Goal: Task Accomplishment & Management: Manage account settings

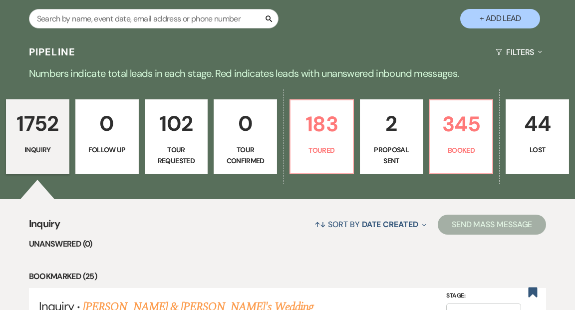
scroll to position [229, 0]
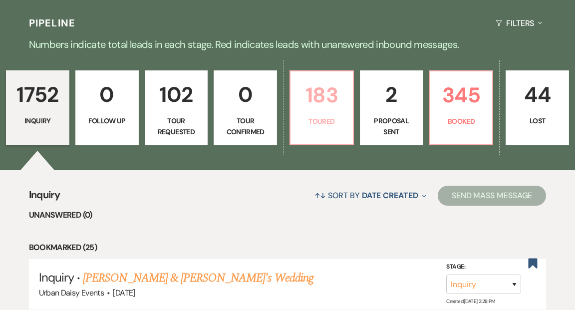
click at [315, 116] on p "Toured" at bounding box center [321, 121] width 50 height 11
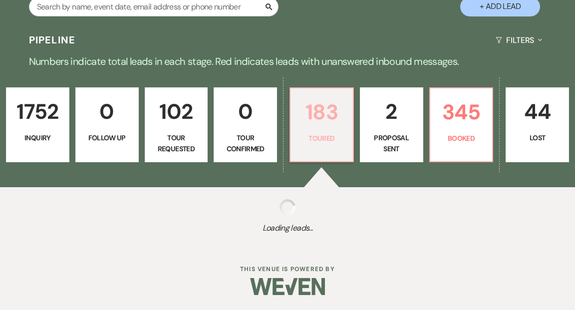
scroll to position [189, 0]
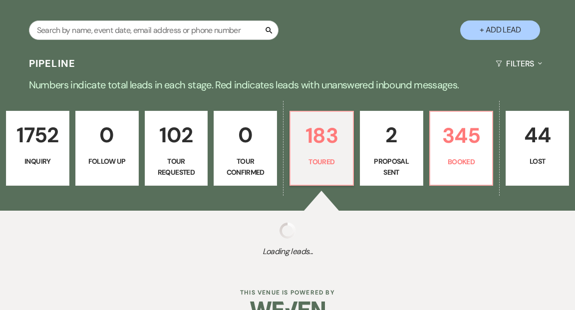
select select "5"
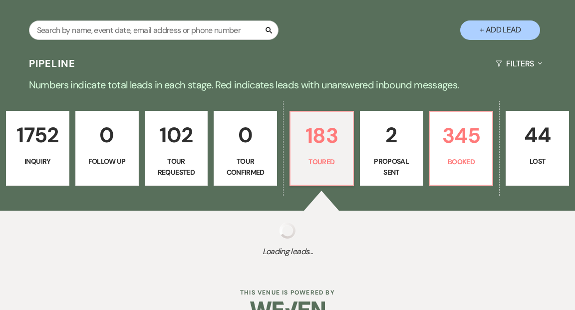
select select "5"
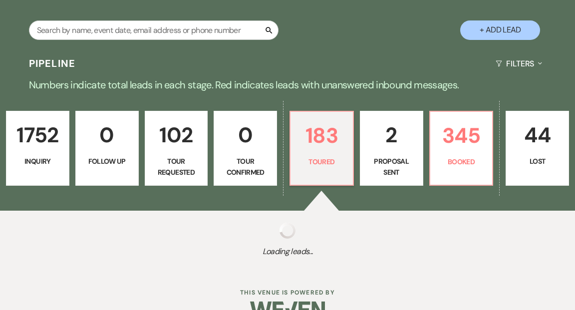
select select "5"
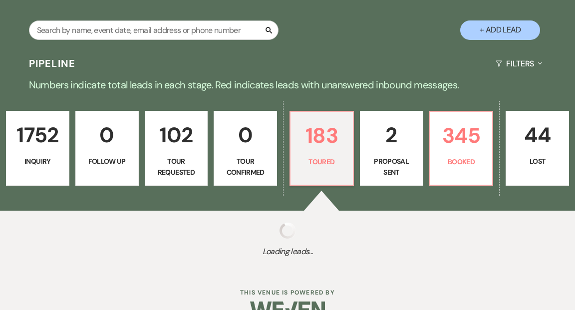
select select "5"
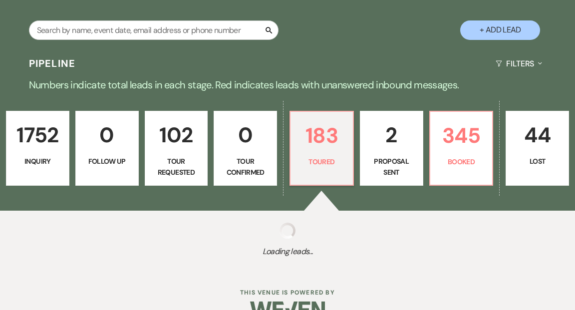
select select "5"
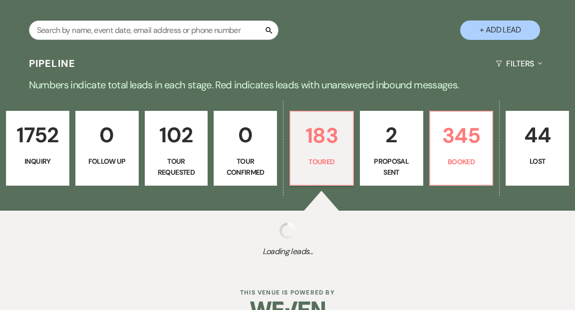
select select "5"
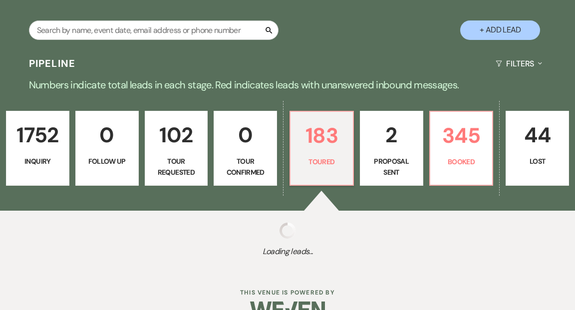
select select "5"
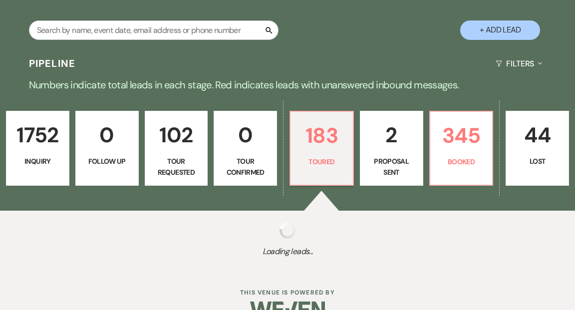
select select "5"
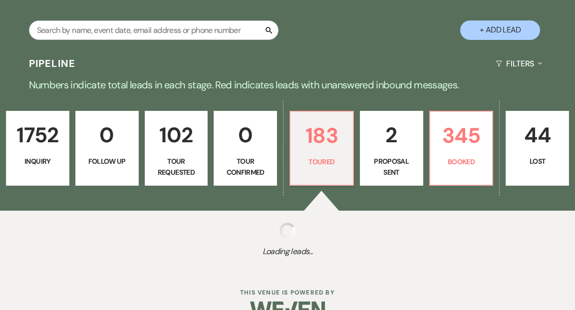
select select "5"
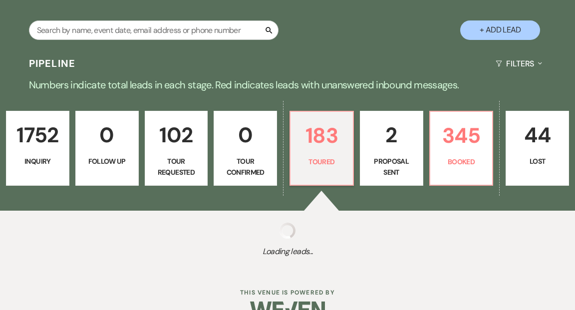
select select "5"
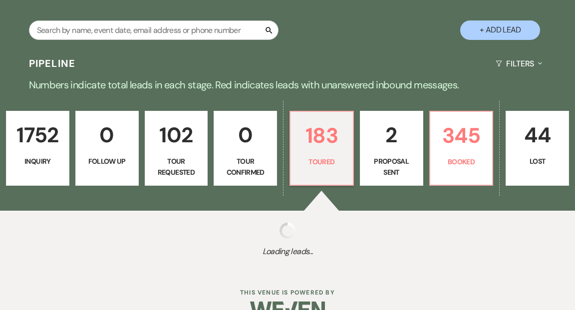
select select "5"
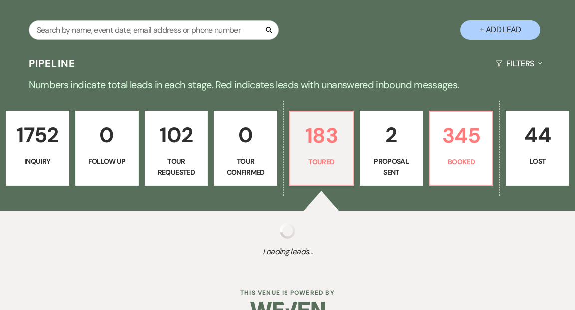
select select "5"
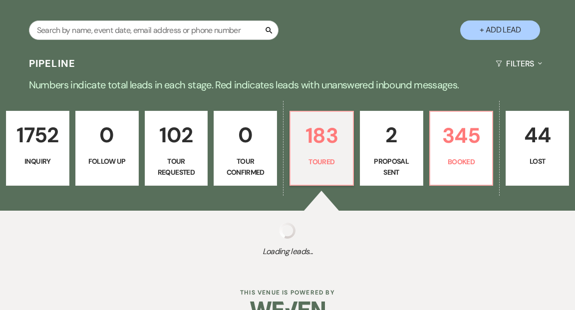
select select "5"
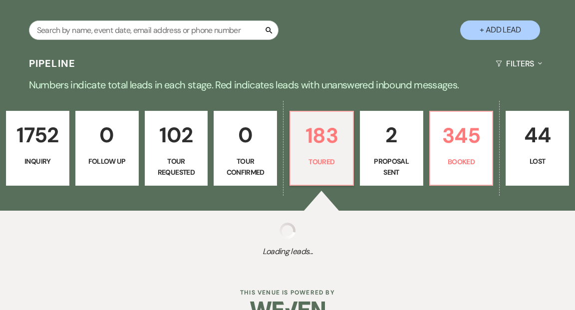
select select "5"
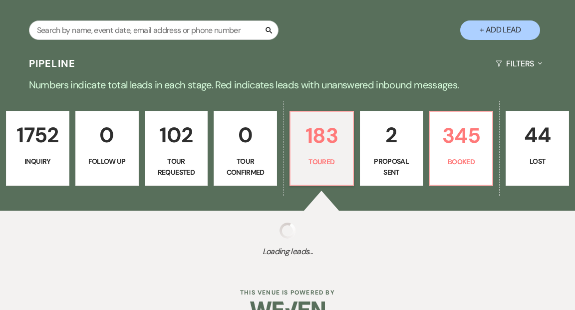
select select "5"
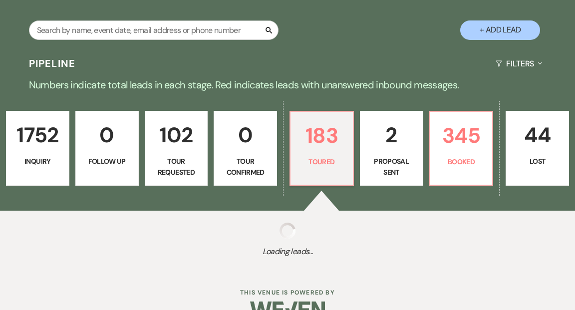
select select "5"
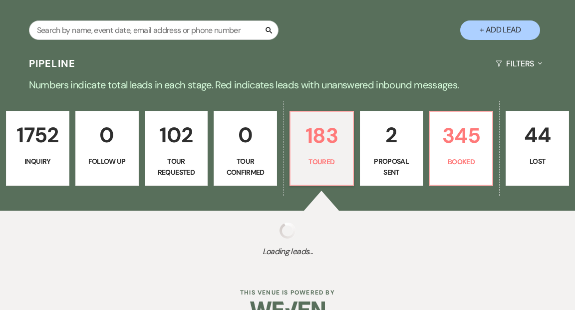
select select "5"
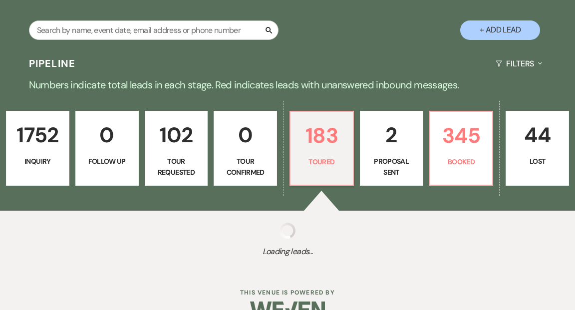
select select "5"
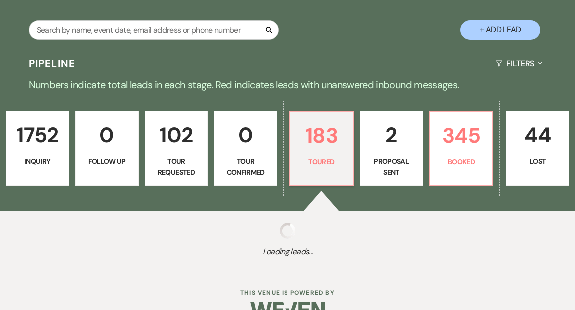
select select "5"
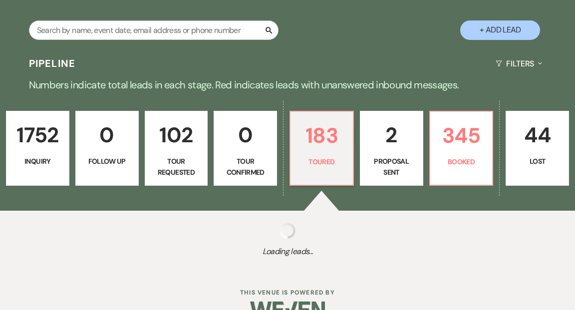
select select "5"
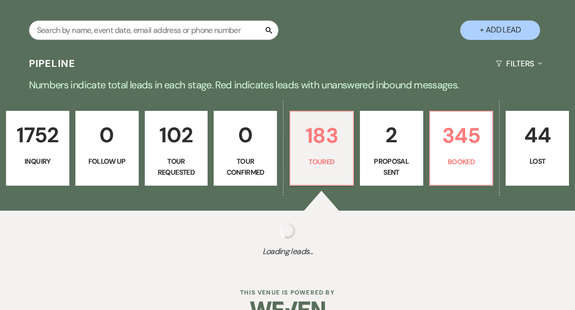
select select "5"
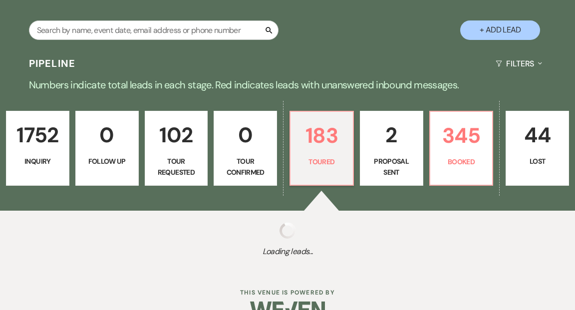
select select "5"
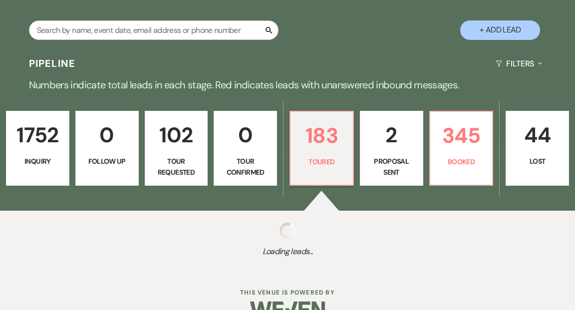
select select "5"
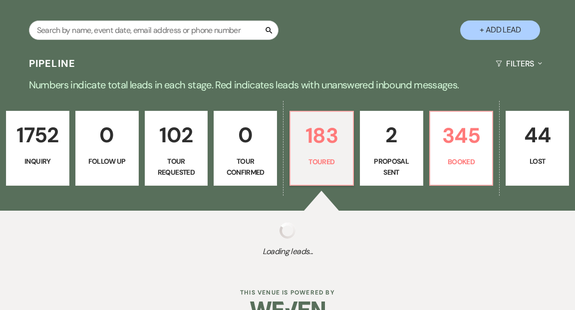
select select "5"
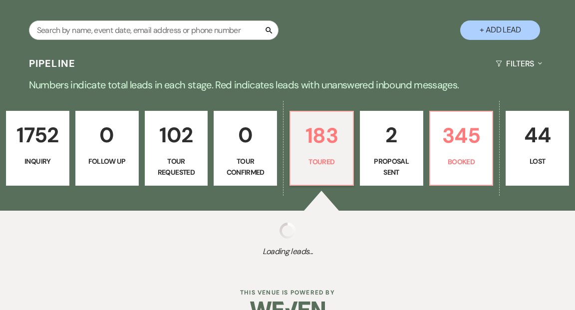
select select "5"
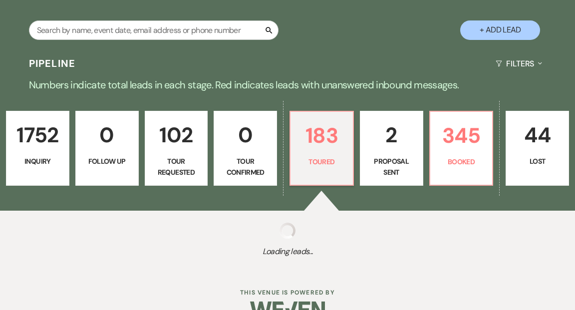
select select "5"
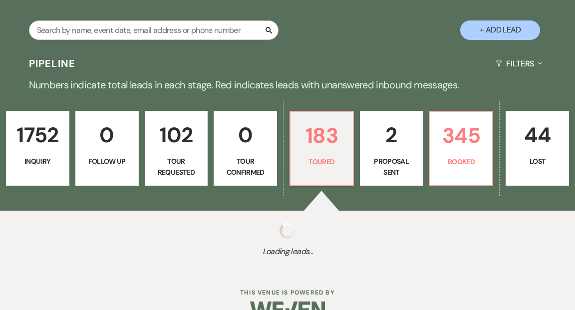
select select "5"
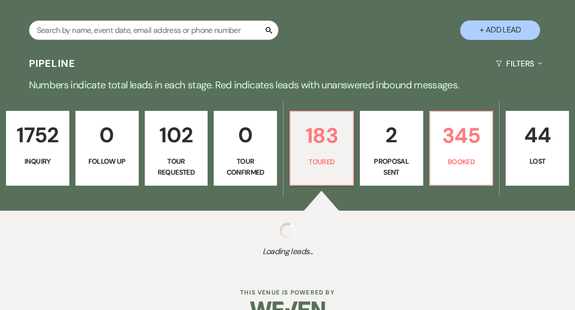
select select "5"
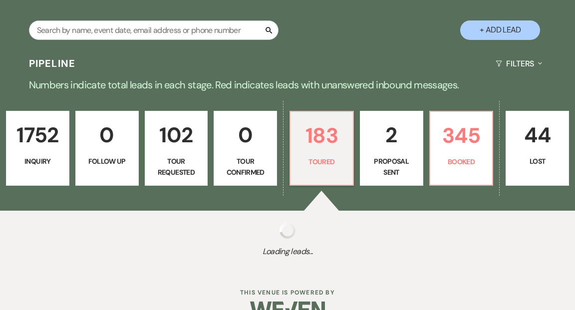
select select "5"
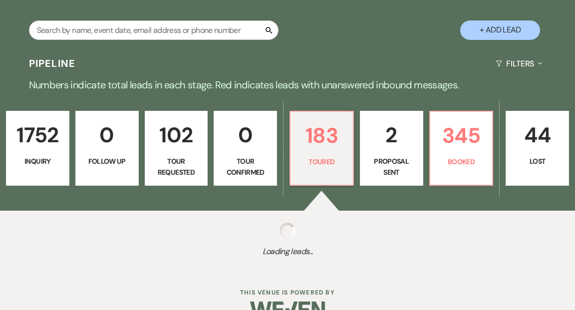
select select "5"
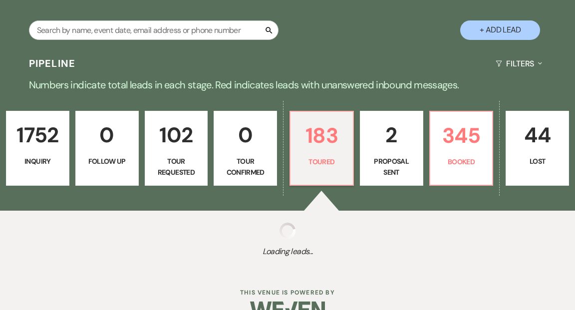
select select "5"
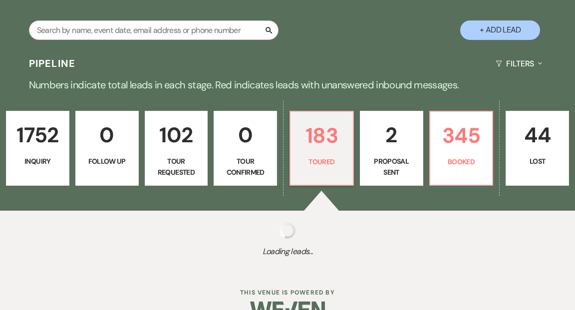
select select "5"
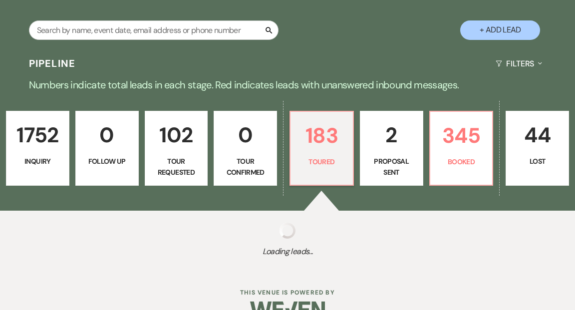
select select "5"
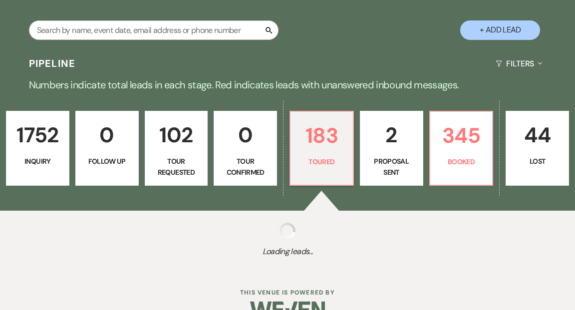
select select "5"
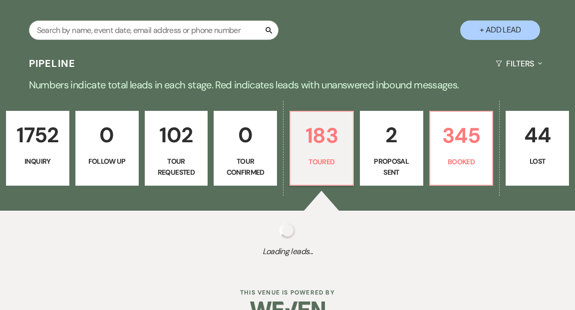
select select "5"
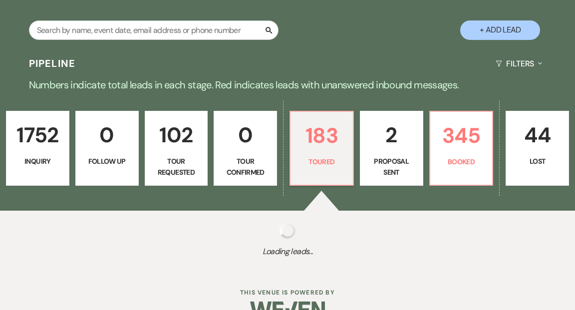
select select "5"
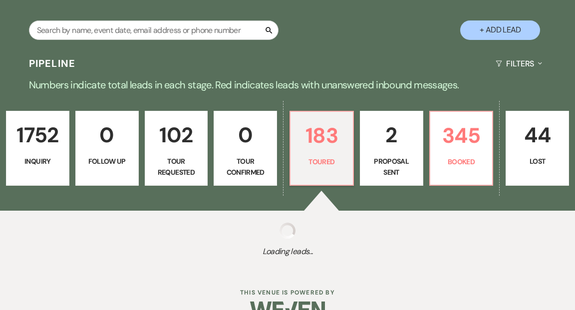
select select "5"
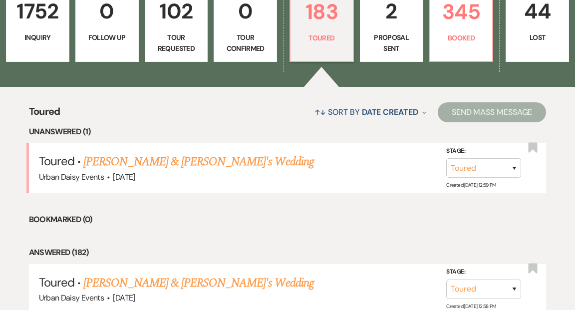
scroll to position [346, 0]
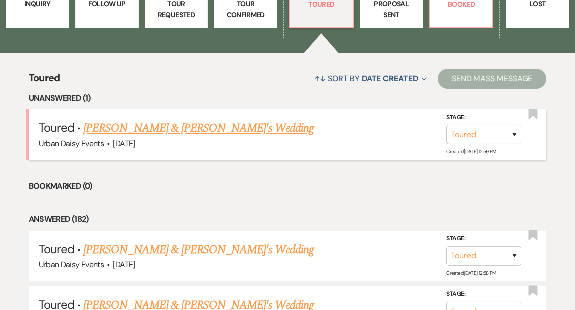
click at [206, 119] on link "Mary Catherine Penny & Fiance's Wedding" at bounding box center [198, 128] width 231 height 18
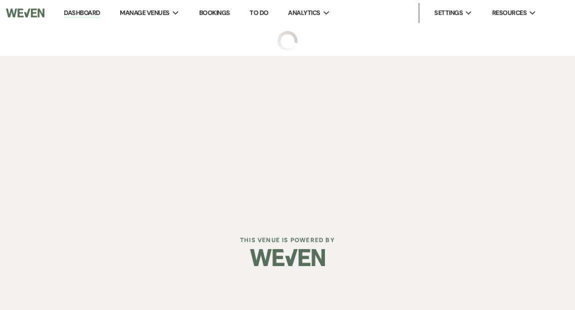
select select "5"
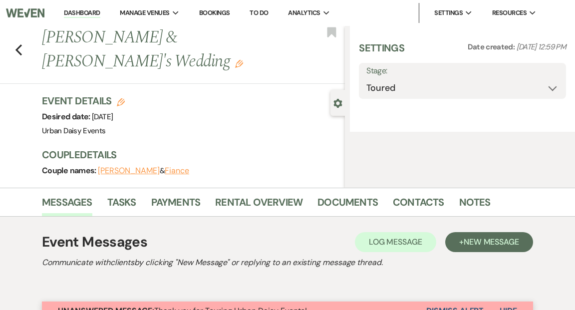
select select "5"
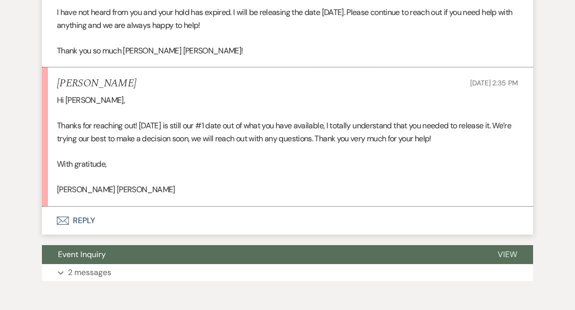
scroll to position [2542, 0]
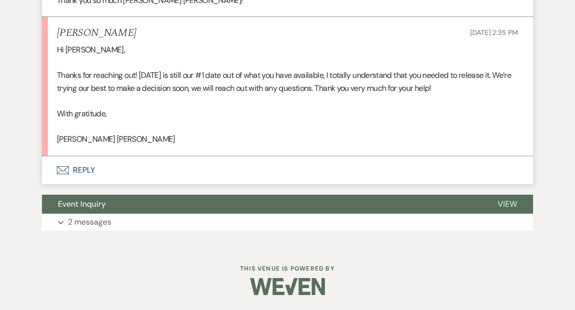
click at [82, 170] on button "Envelope Reply" at bounding box center [287, 170] width 491 height 28
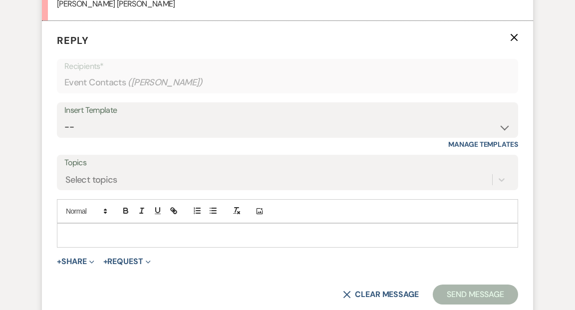
scroll to position [2646, 0]
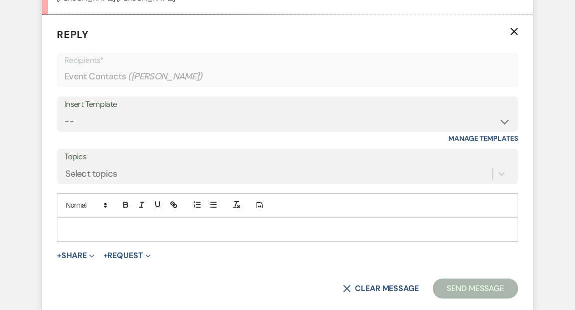
click at [73, 235] on p at bounding box center [287, 229] width 445 height 11
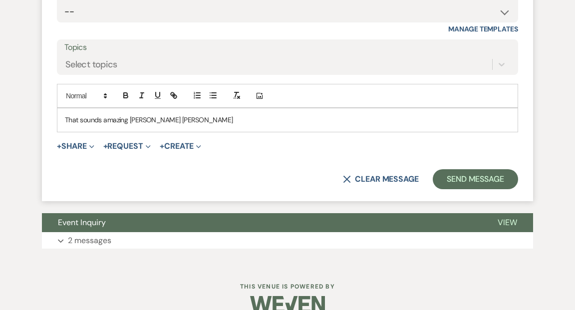
scroll to position [2769, 0]
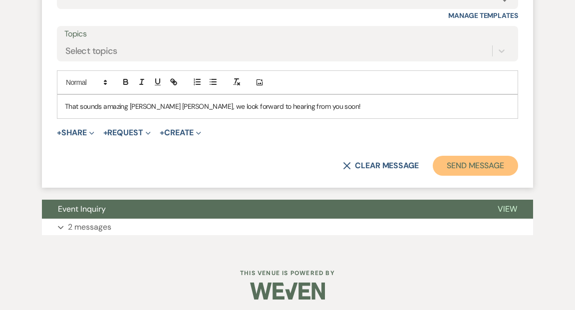
click at [458, 176] on button "Send Message" at bounding box center [475, 166] width 85 height 20
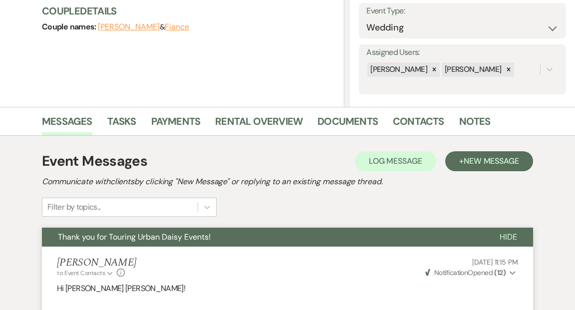
scroll to position [0, 0]
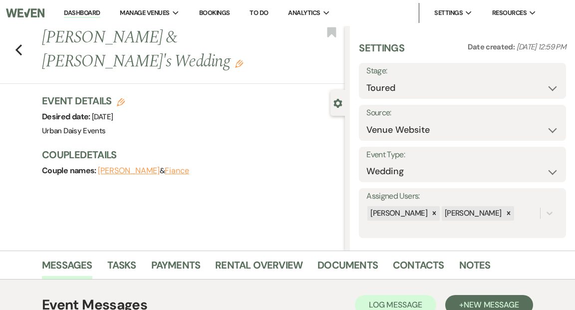
click at [81, 10] on link "Dashboard" at bounding box center [82, 12] width 36 height 9
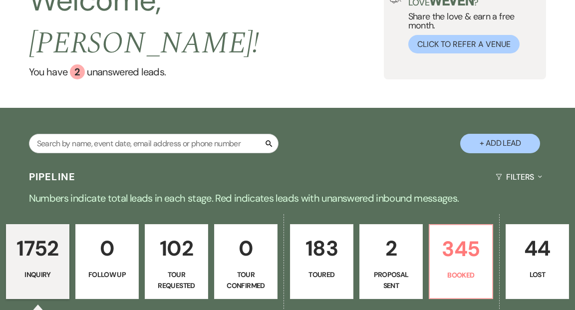
scroll to position [138, 0]
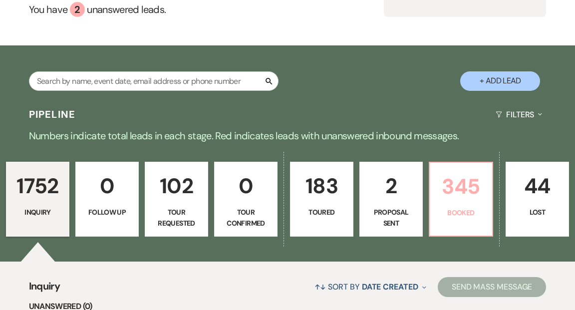
click at [455, 182] on link "345 Booked" at bounding box center [461, 199] width 64 height 75
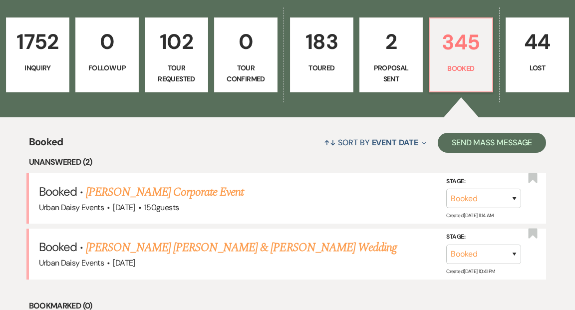
scroll to position [363, 0]
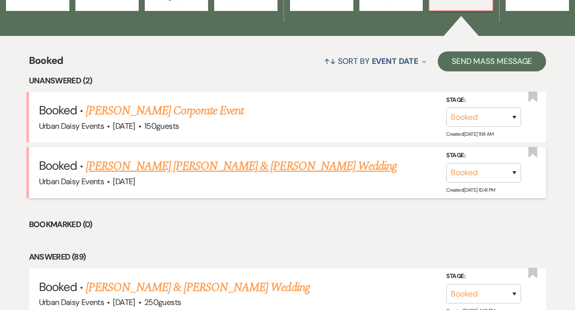
click at [235, 157] on link "Yunuen Reyes Vera & Asa Bowen's Wedding" at bounding box center [241, 166] width 311 height 18
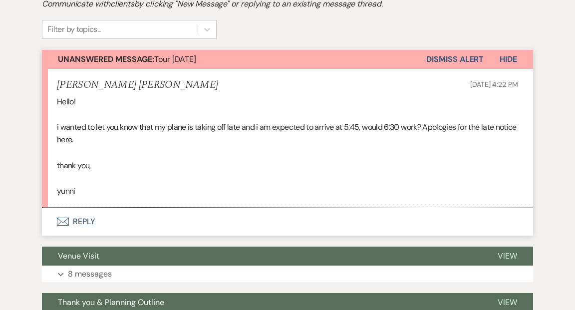
scroll to position [236, 0]
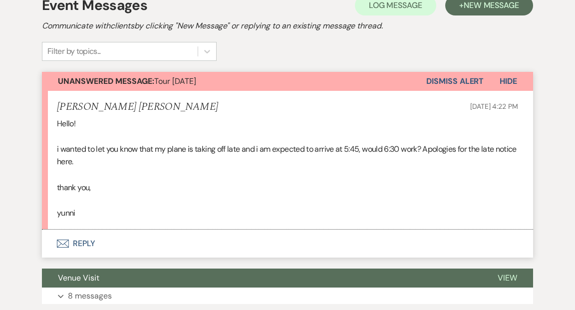
click at [82, 230] on button "Envelope Reply" at bounding box center [287, 244] width 491 height 28
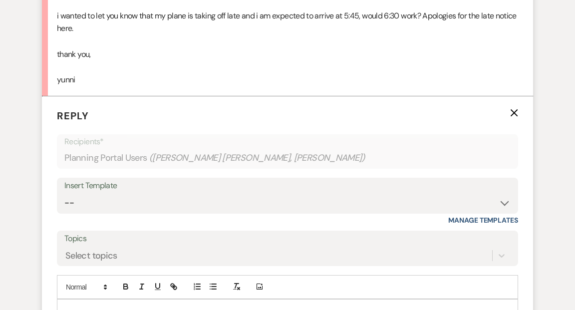
scroll to position [435, 0]
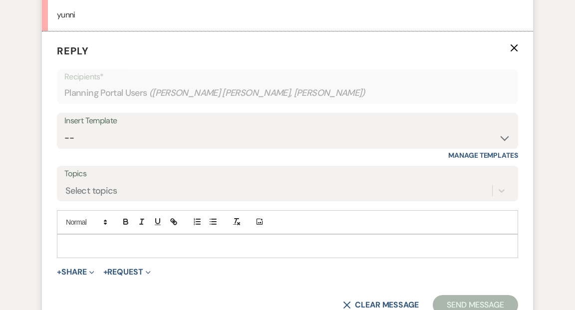
click at [83, 235] on div at bounding box center [287, 246] width 460 height 23
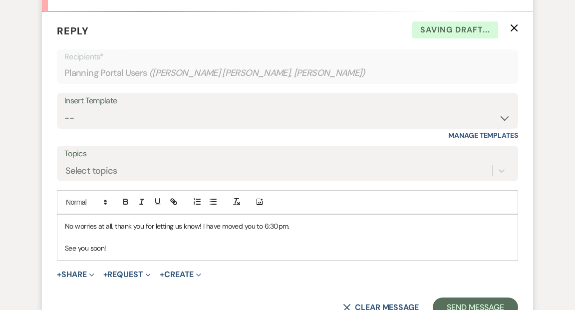
scroll to position [457, 0]
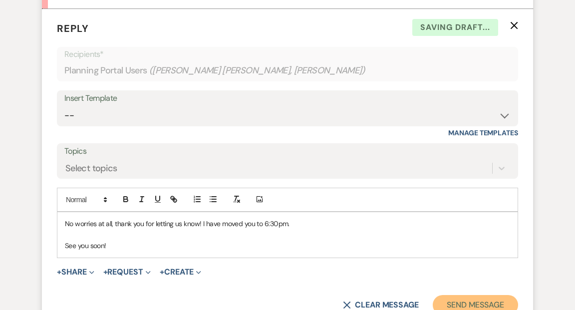
click at [469, 295] on button "Send Message" at bounding box center [475, 305] width 85 height 20
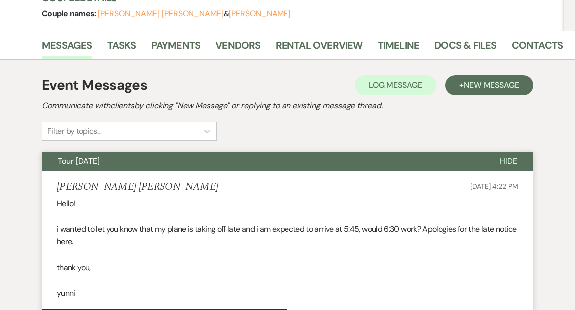
scroll to position [0, 0]
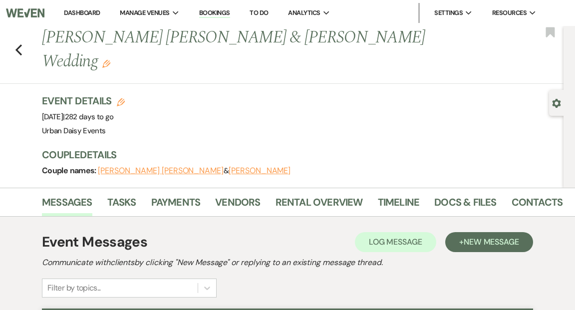
click at [91, 10] on link "Dashboard" at bounding box center [82, 12] width 36 height 8
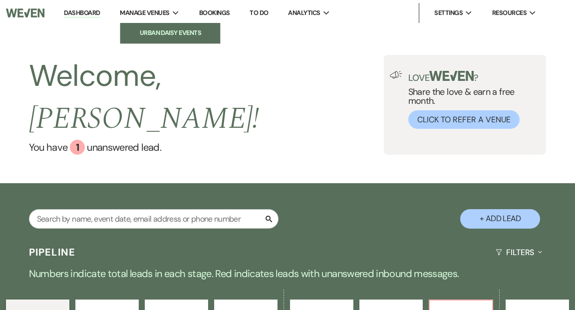
click at [150, 31] on li "Urban Daisy Events" at bounding box center [170, 33] width 90 height 10
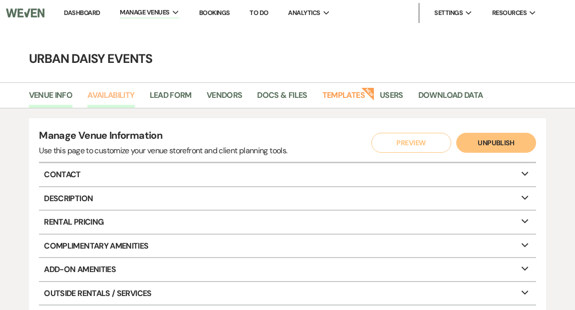
click at [103, 93] on link "Availability" at bounding box center [110, 98] width 47 height 19
select select "2"
select select "2026"
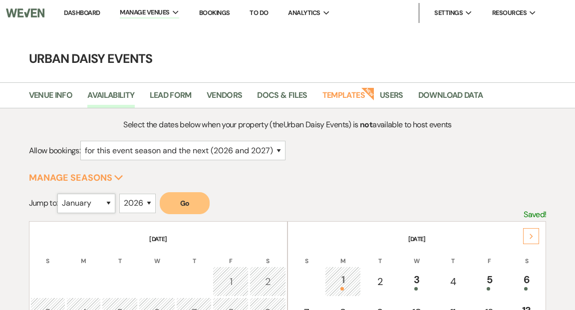
click at [111, 203] on select "January February March April May June July August September October November De…" at bounding box center [86, 203] width 58 height 19
select select "11"
click at [60, 194] on select "January February March April May June July August September October November De…" at bounding box center [86, 203] width 58 height 19
click at [152, 204] on select "2025 2026 2027 2028 2029" at bounding box center [137, 203] width 36 height 19
select select "2025"
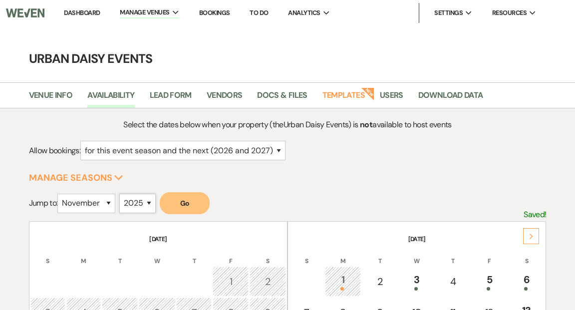
click at [122, 194] on select "2025 2026 2027 2028 2029" at bounding box center [137, 203] width 36 height 19
click at [188, 202] on button "Go" at bounding box center [185, 203] width 50 height 22
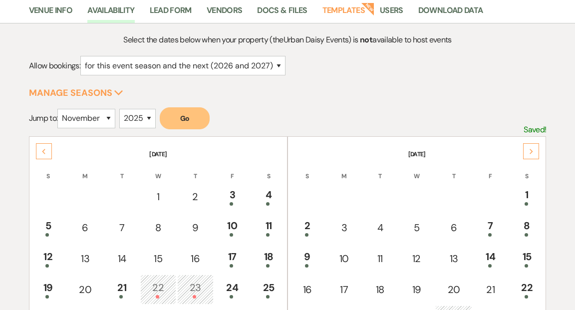
scroll to position [124, 0]
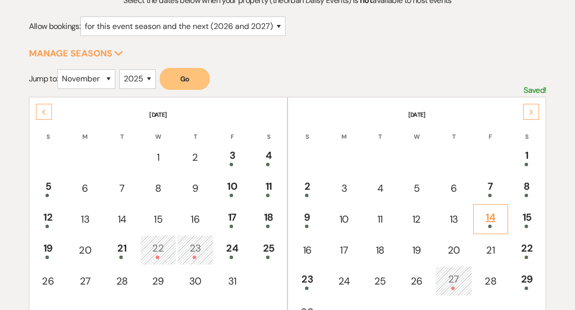
click at [489, 221] on div "14" at bounding box center [490, 219] width 24 height 18
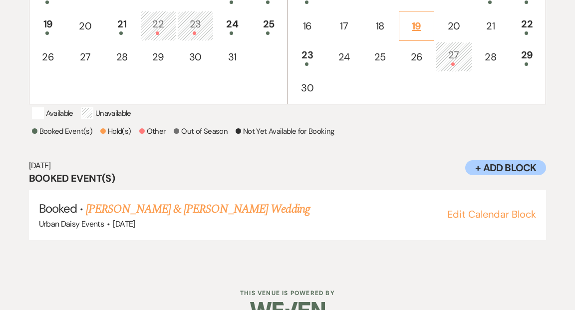
scroll to position [380, 0]
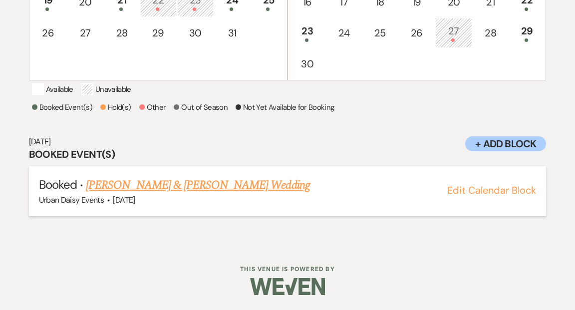
click at [209, 185] on link "Allison Hunter & Keaton Miller's Wedding" at bounding box center [198, 185] width 224 height 18
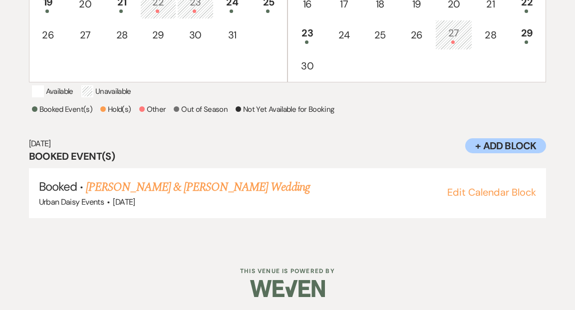
scroll to position [384, 0]
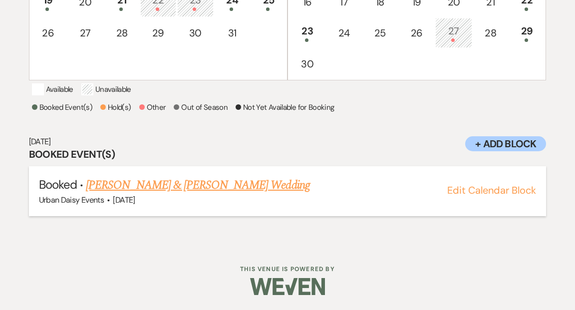
click at [233, 184] on link "Allison Hunter & Keaton Miller's Wedding" at bounding box center [198, 185] width 224 height 18
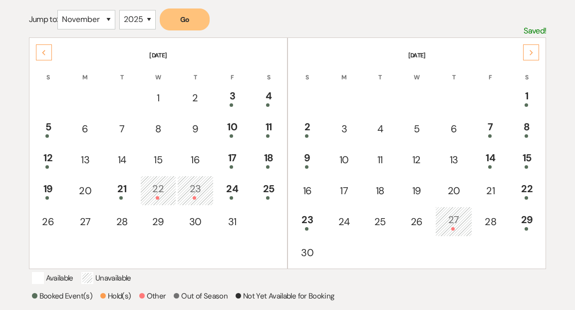
scroll to position [0, 0]
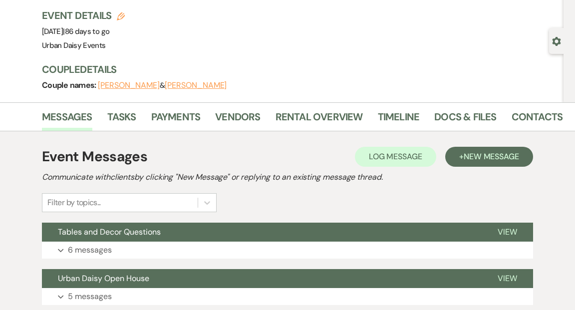
scroll to position [67, 0]
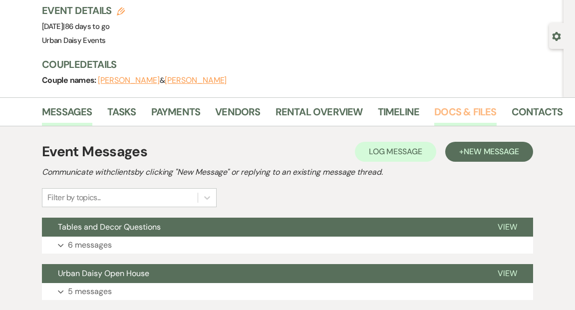
click at [449, 111] on link "Docs & Files" at bounding box center [465, 115] width 62 height 22
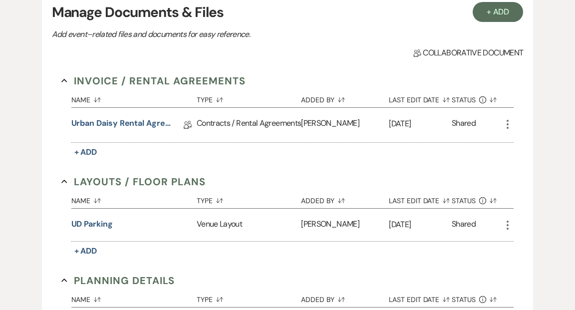
scroll to position [208, 0]
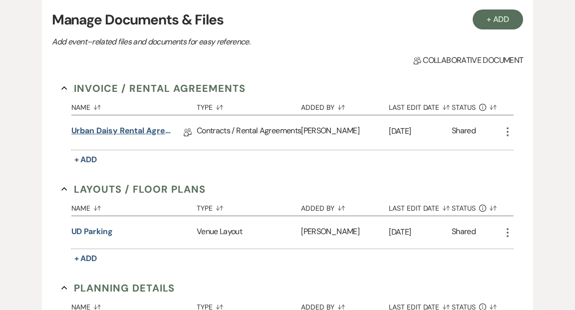
click at [154, 130] on link "Urban Daisy Rental Agreement 2025" at bounding box center [121, 132] width 100 height 15
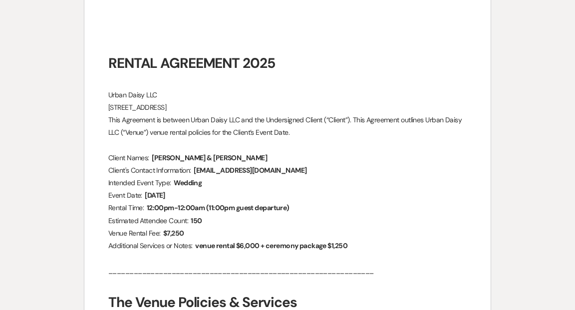
scroll to position [278, 0]
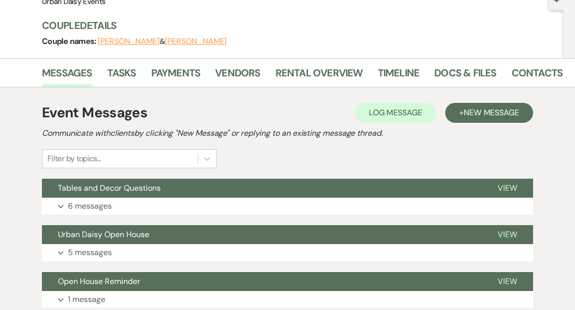
scroll to position [98, 0]
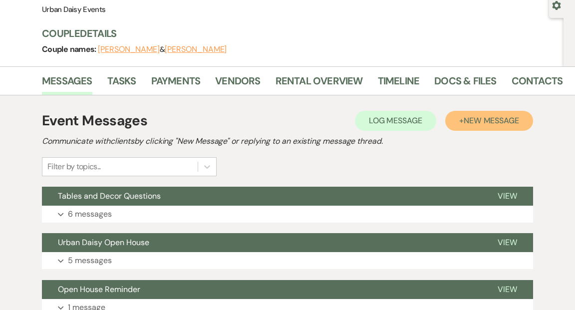
click at [482, 121] on span "New Message" at bounding box center [491, 120] width 55 height 10
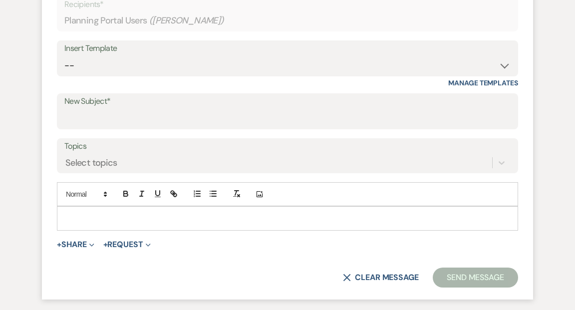
scroll to position [405, 0]
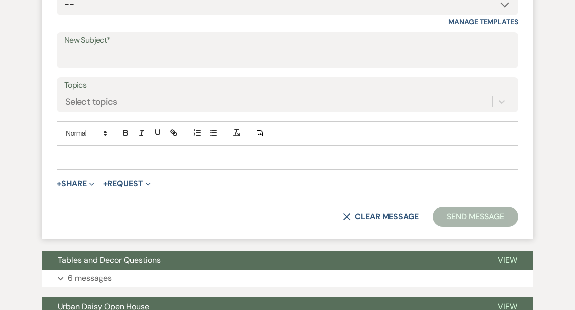
click at [91, 180] on span "Expand" at bounding box center [90, 183] width 7 height 10
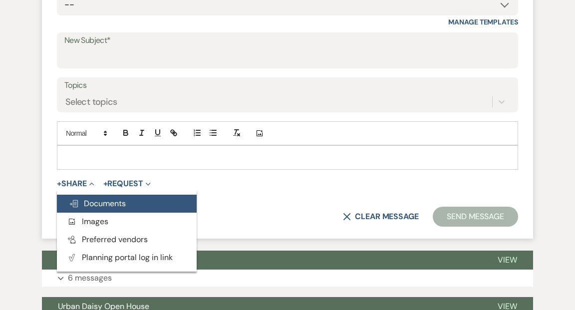
click at [86, 203] on span "Doc Upload Documents" at bounding box center [97, 203] width 57 height 10
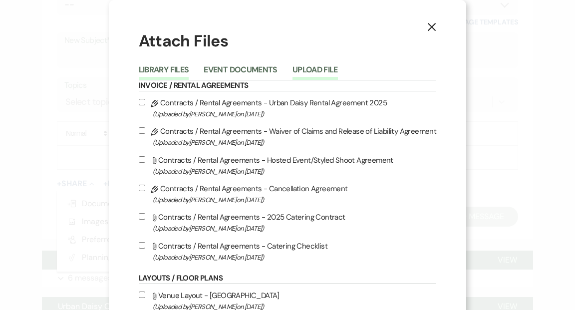
click at [324, 69] on button "Upload File" at bounding box center [314, 73] width 45 height 14
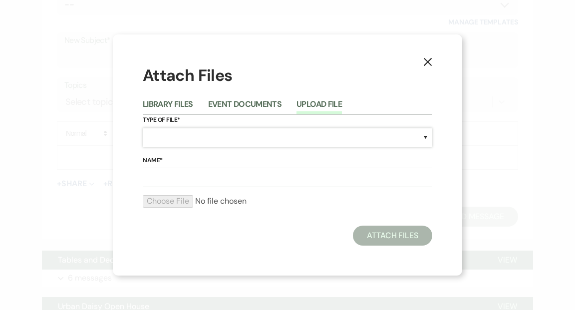
click at [425, 134] on select "Special Event Insurance Vendor Certificate of Insurance Contracts / Rental Agre…" at bounding box center [287, 137] width 289 height 19
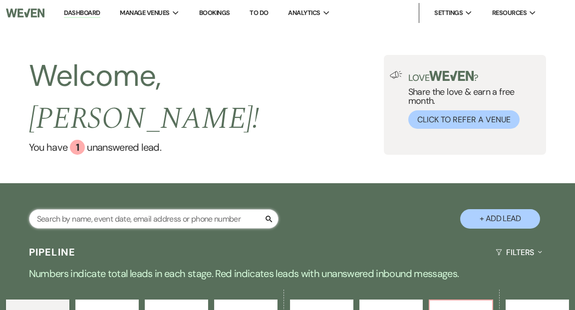
click at [106, 209] on input "text" at bounding box center [153, 218] width 249 height 19
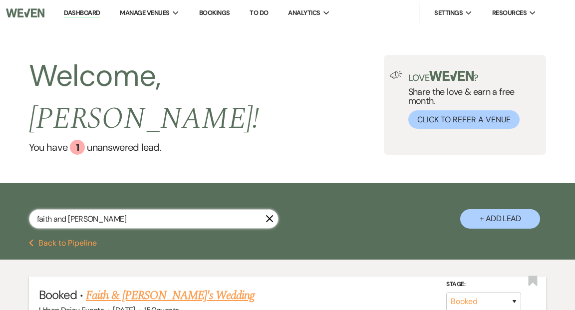
type input "faith and [PERSON_NAME]"
click at [136, 286] on link "Faith & [PERSON_NAME]'s Wedding" at bounding box center [170, 295] width 169 height 18
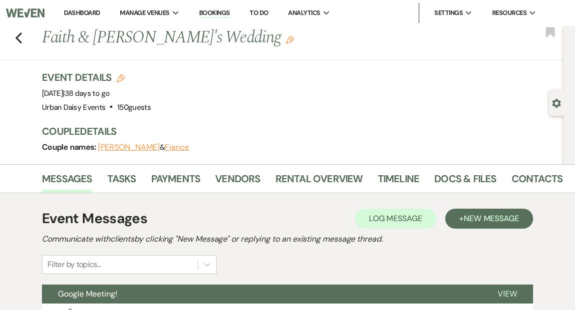
click at [85, 15] on link "Dashboard" at bounding box center [82, 12] width 36 height 8
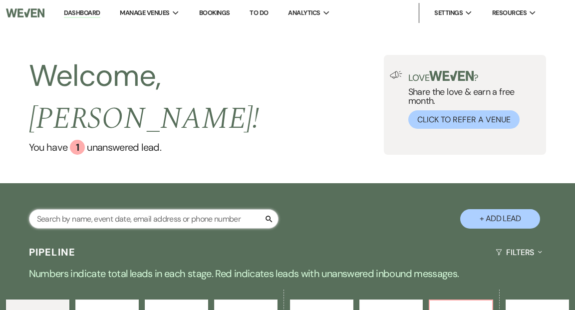
click at [78, 209] on input "text" at bounding box center [153, 218] width 249 height 19
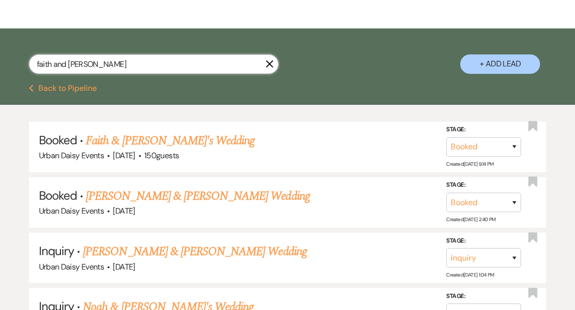
scroll to position [180, 0]
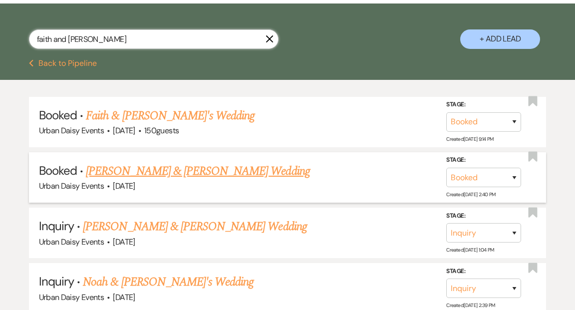
type input "faith and [PERSON_NAME]"
click at [146, 162] on link "[PERSON_NAME] & [PERSON_NAME] Wedding" at bounding box center [198, 171] width 224 height 18
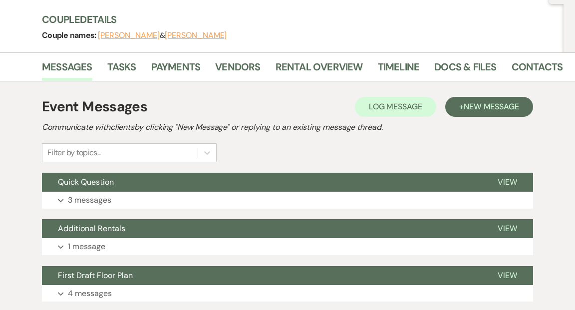
scroll to position [152, 0]
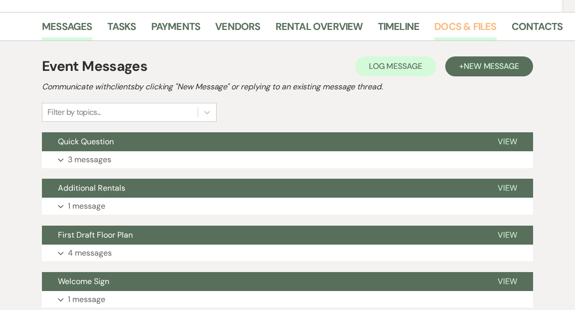
click at [438, 28] on link "Docs & Files" at bounding box center [465, 29] width 62 height 22
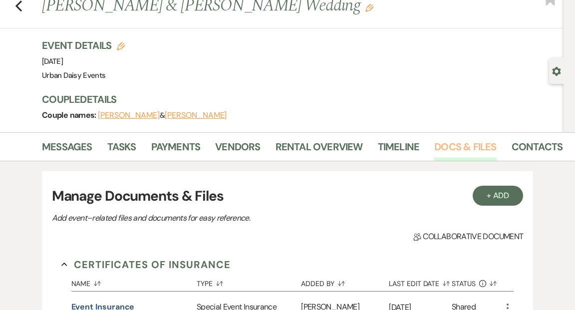
scroll to position [31, 0]
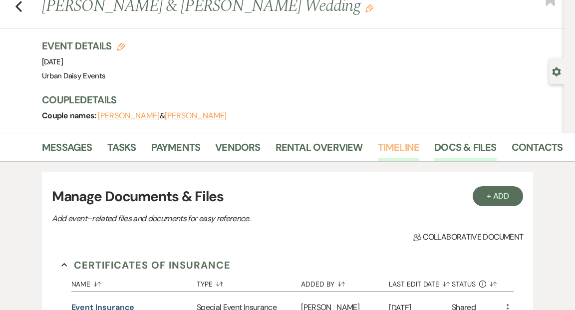
click at [397, 148] on link "Timeline" at bounding box center [399, 150] width 42 height 22
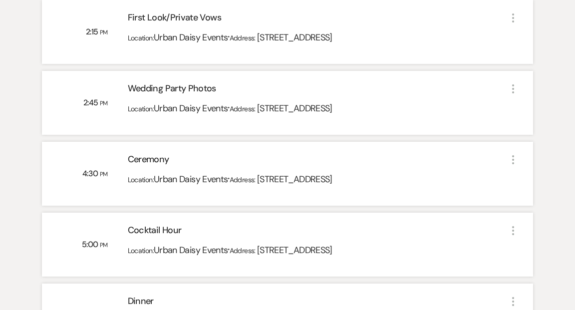
scroll to position [6, 0]
